Goal: Navigation & Orientation: Go to known website

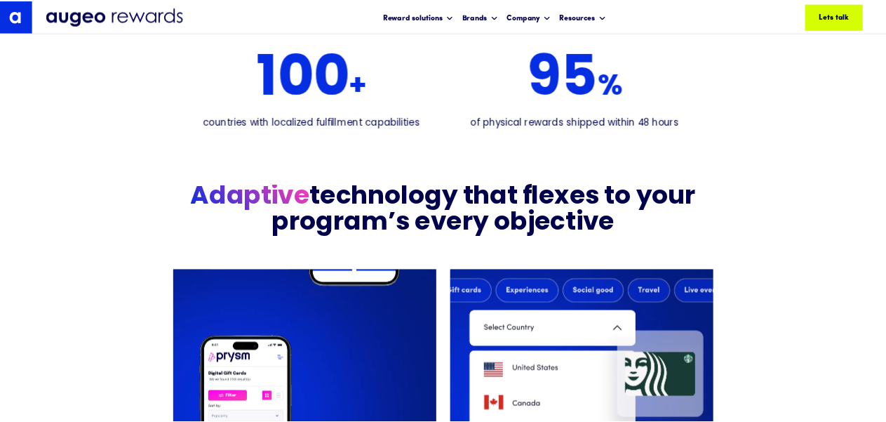
scroll to position [2762, 0]
